Goal: Task Accomplishment & Management: Complete application form

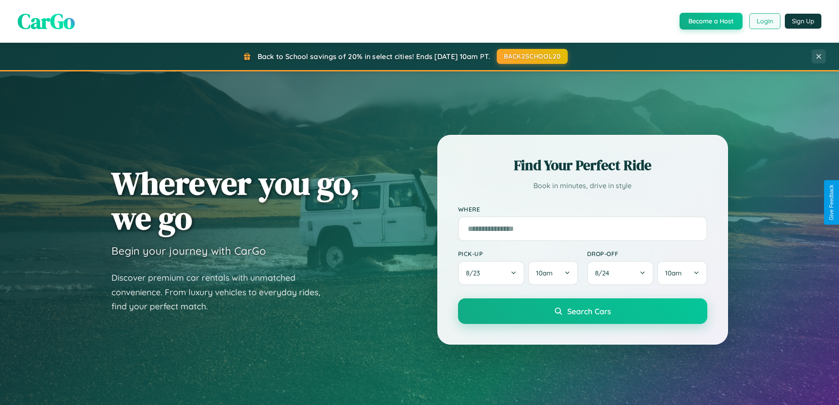
click at [764, 21] on button "Login" at bounding box center [764, 21] width 31 height 16
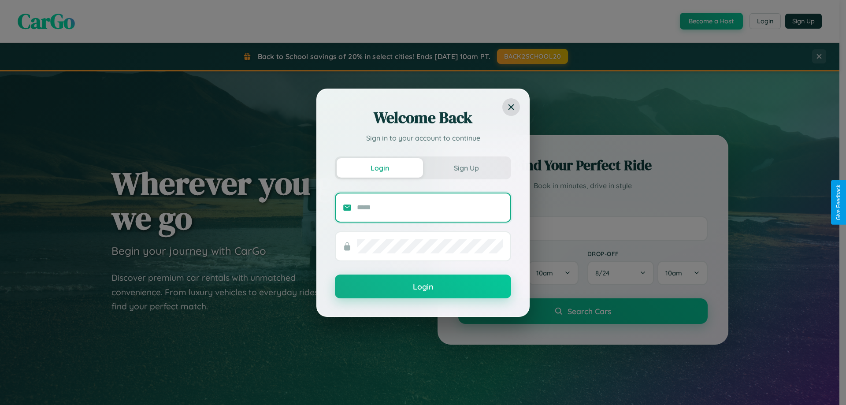
click at [430, 207] on input "text" at bounding box center [430, 207] width 146 height 14
type input "**********"
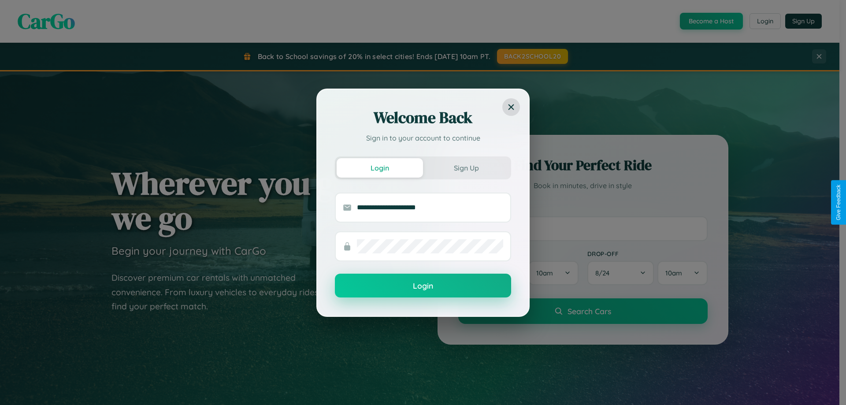
click at [423, 286] on button "Login" at bounding box center [423, 286] width 176 height 24
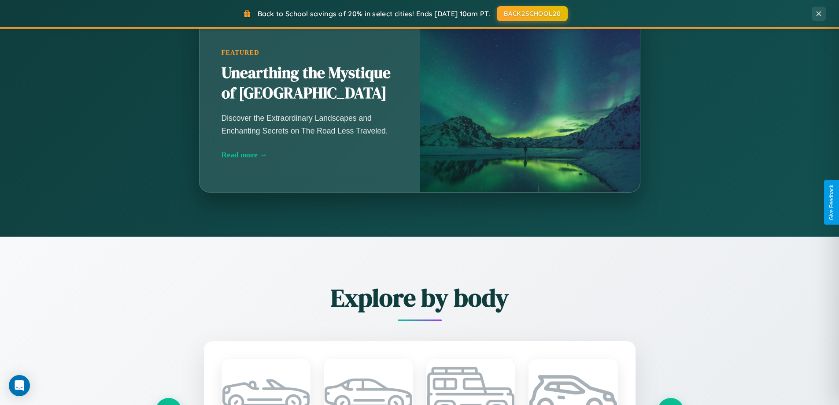
scroll to position [1415, 0]
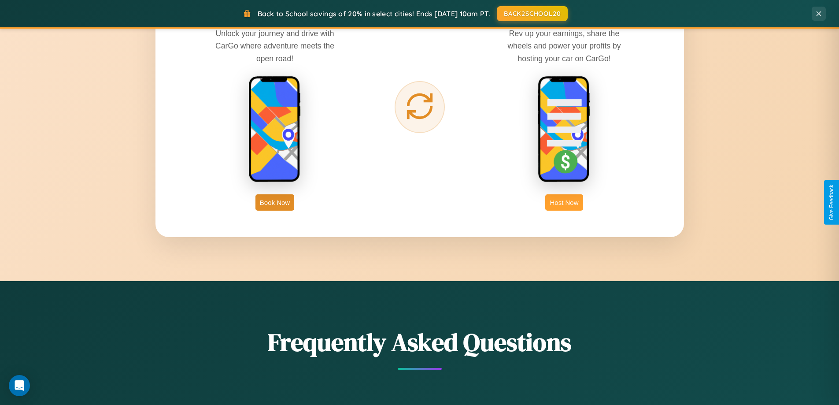
click at [564, 202] on button "Host Now" at bounding box center [563, 202] width 37 height 16
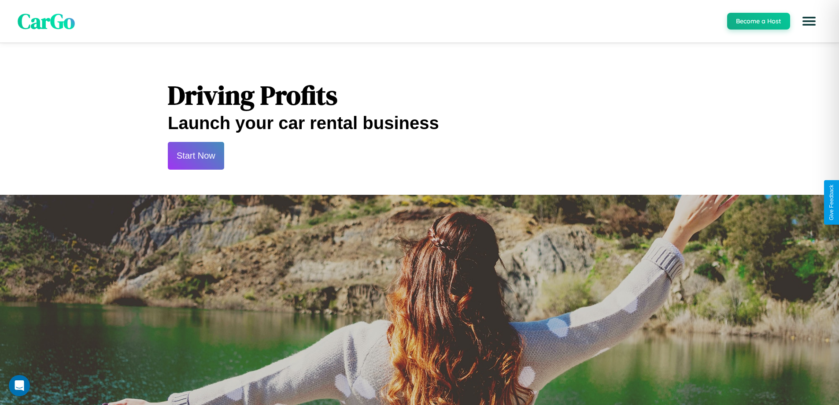
click at [196, 156] on button "Start Now" at bounding box center [196, 156] width 56 height 28
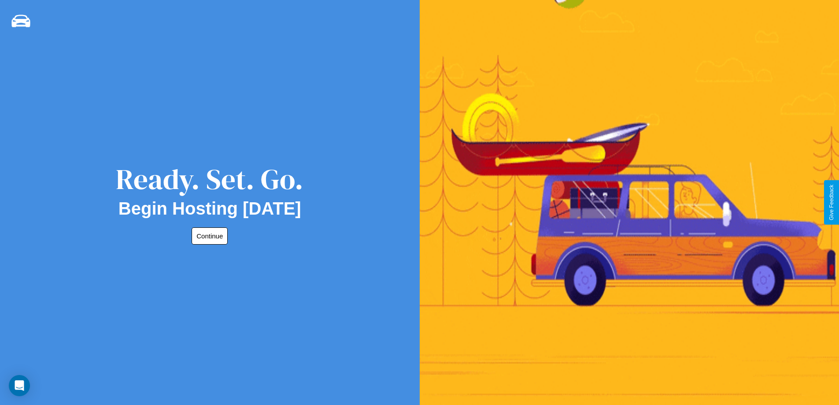
click at [208, 236] on button "Continue" at bounding box center [210, 235] width 36 height 17
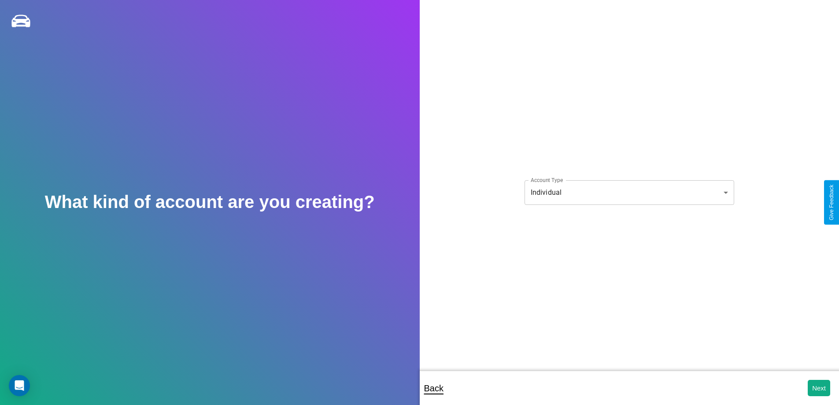
click at [629, 192] on body "**********" at bounding box center [419, 208] width 839 height 417
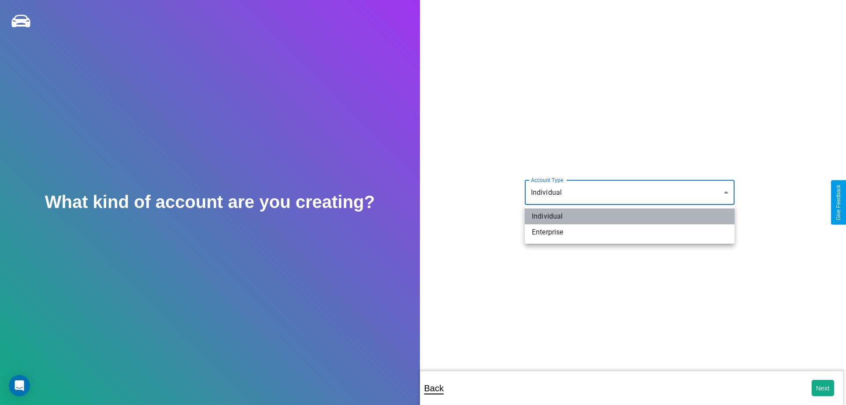
click at [630, 216] on li "Individual" at bounding box center [630, 216] width 210 height 16
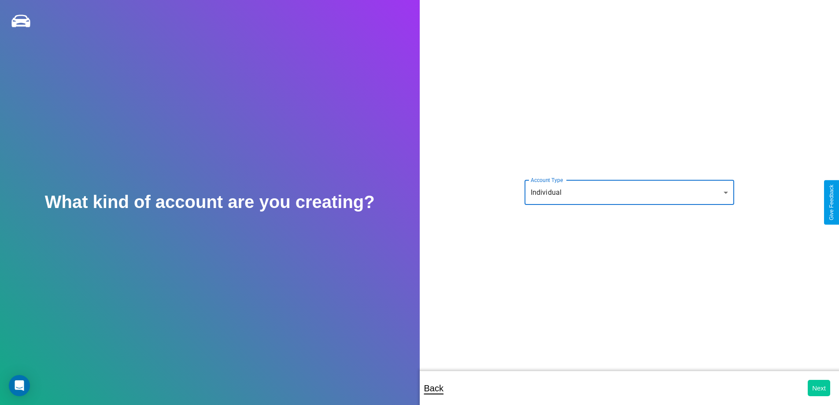
click at [819, 388] on button "Next" at bounding box center [819, 388] width 22 height 16
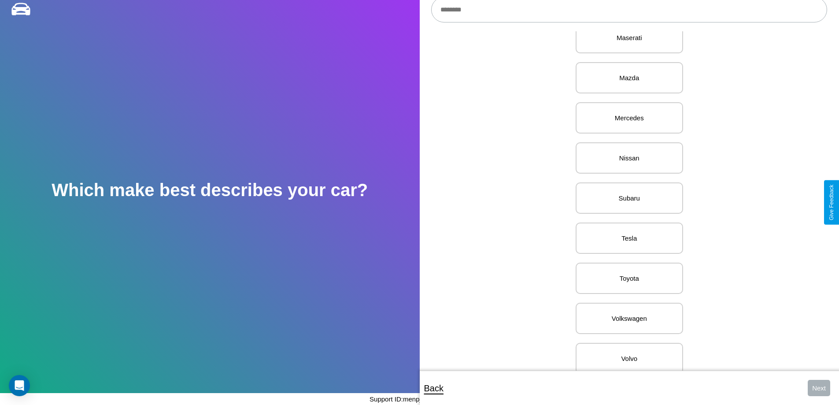
scroll to position [1084, 0]
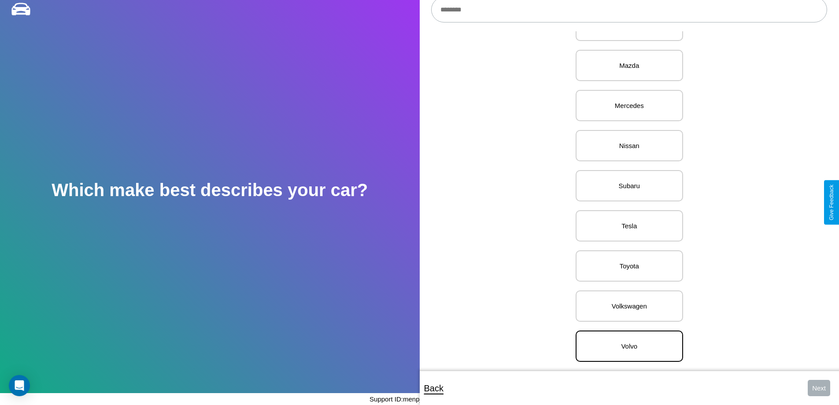
click at [626, 340] on p "Volvo" at bounding box center [629, 346] width 88 height 12
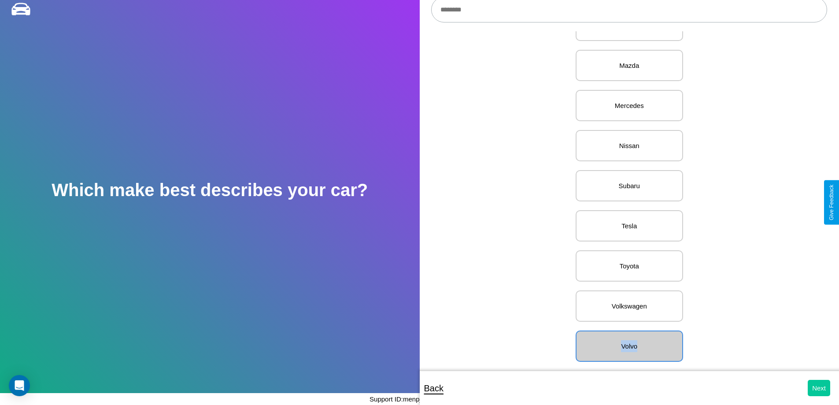
click at [819, 388] on button "Next" at bounding box center [819, 388] width 22 height 16
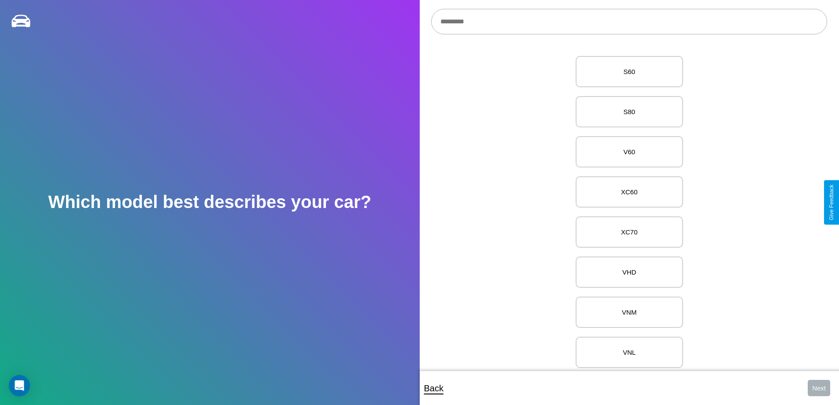
click at [629, 22] on input "text" at bounding box center [629, 22] width 396 height 26
type input "*********"
click at [626, 72] on p "C70 / C30" at bounding box center [629, 72] width 88 height 12
click at [819, 388] on button "Next" at bounding box center [819, 388] width 22 height 16
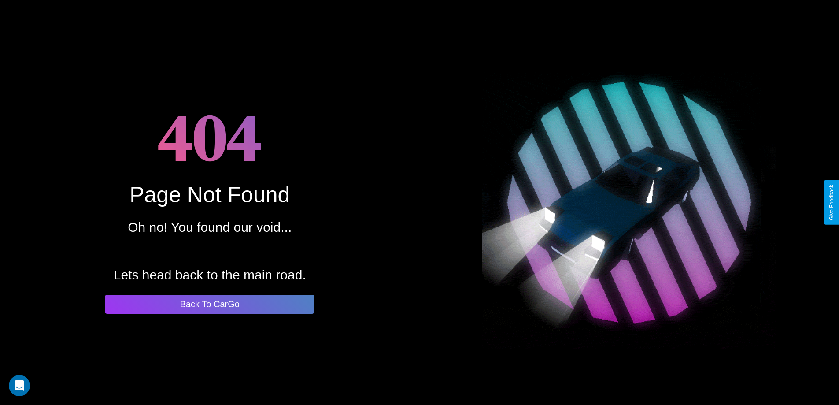
click at [210, 304] on button "Back To CarGo" at bounding box center [210, 304] width 210 height 19
